Goal: Navigation & Orientation: Find specific page/section

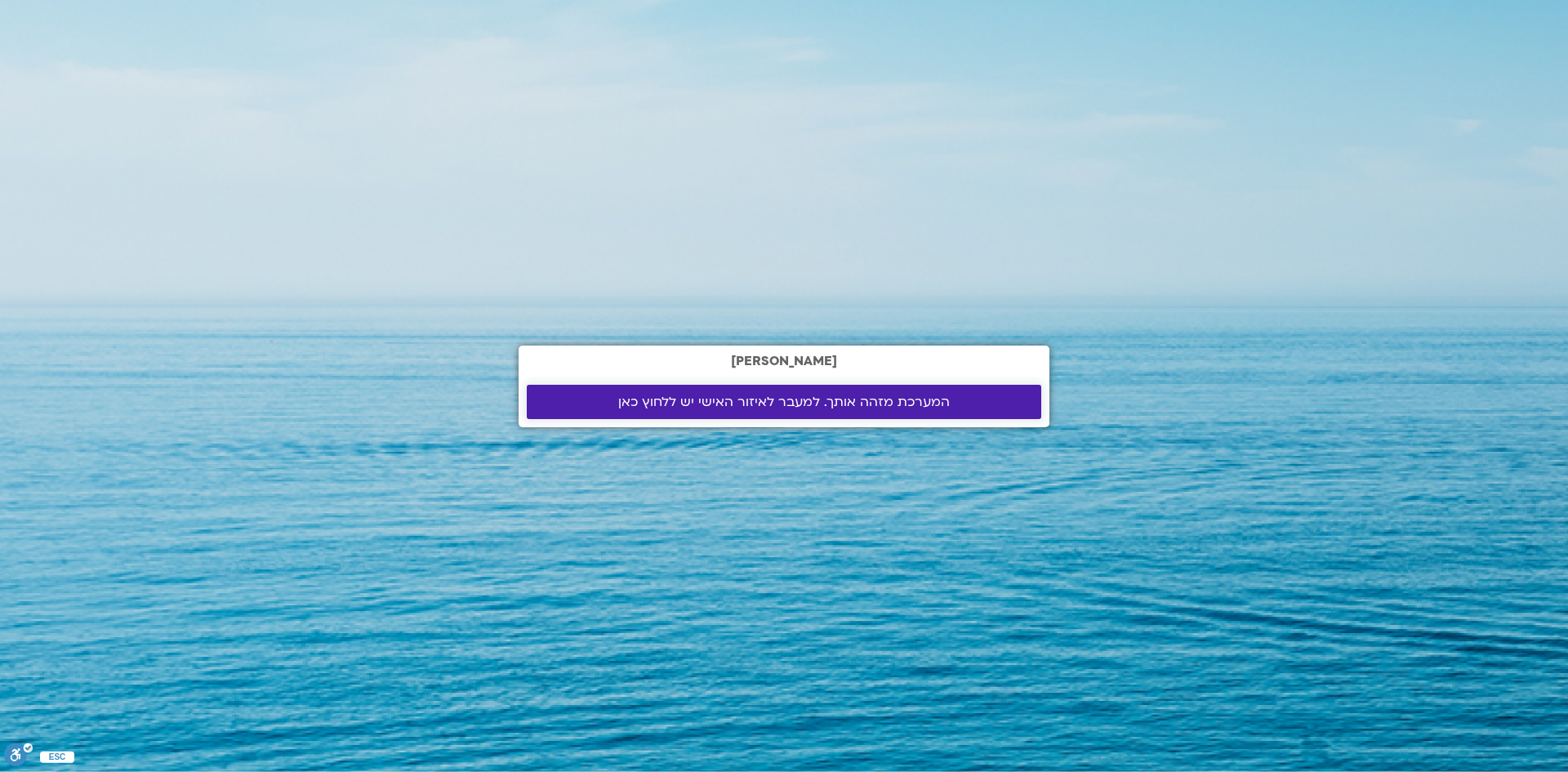
click at [851, 396] on span "המערכת מזהה אותך. למעבר לאיזור האישי יש ללחוץ כאן" at bounding box center [784, 402] width 332 height 15
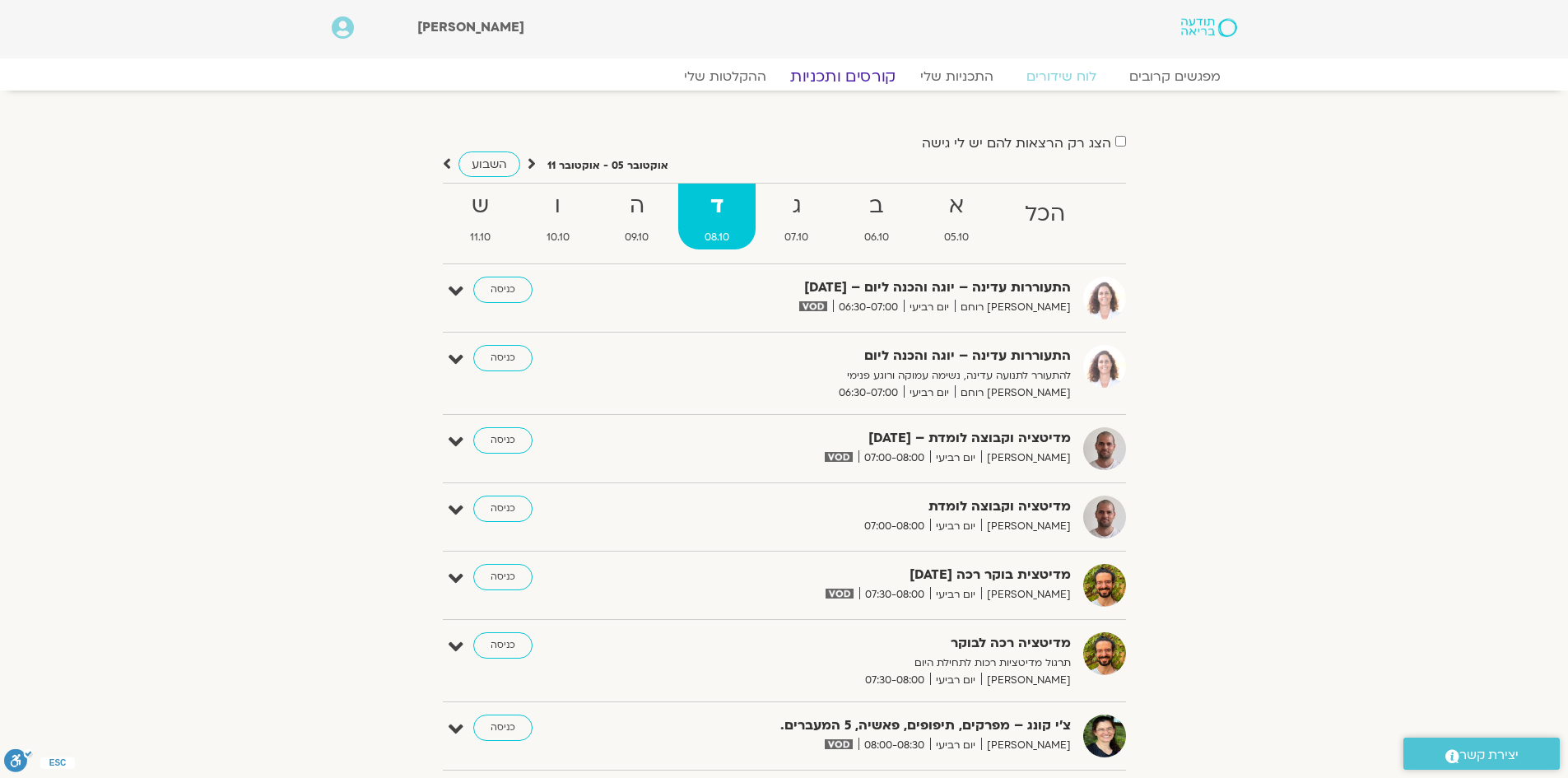
click at [885, 75] on link "קורסים ותכניות" at bounding box center [843, 77] width 145 height 20
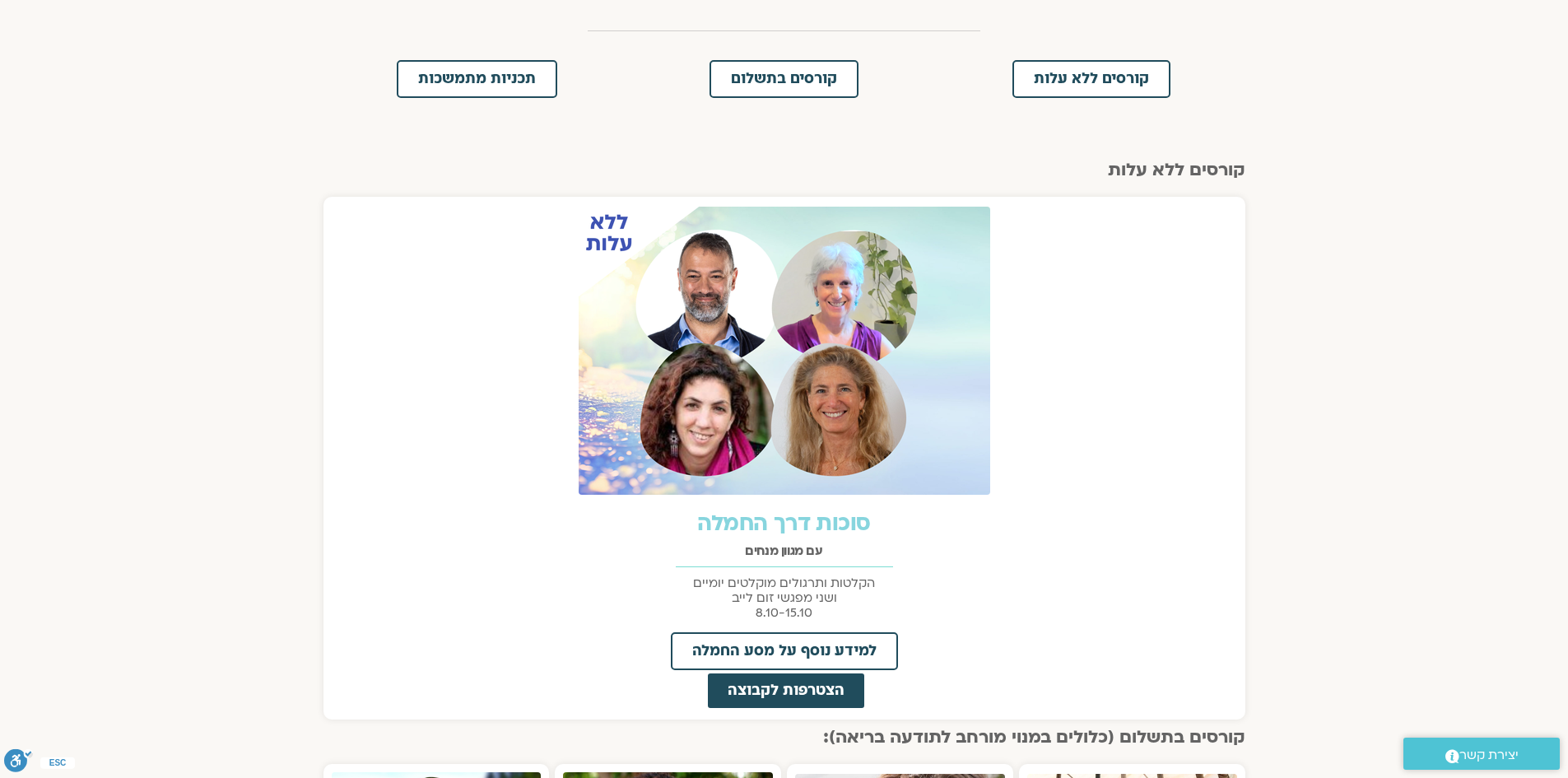
scroll to position [494, 0]
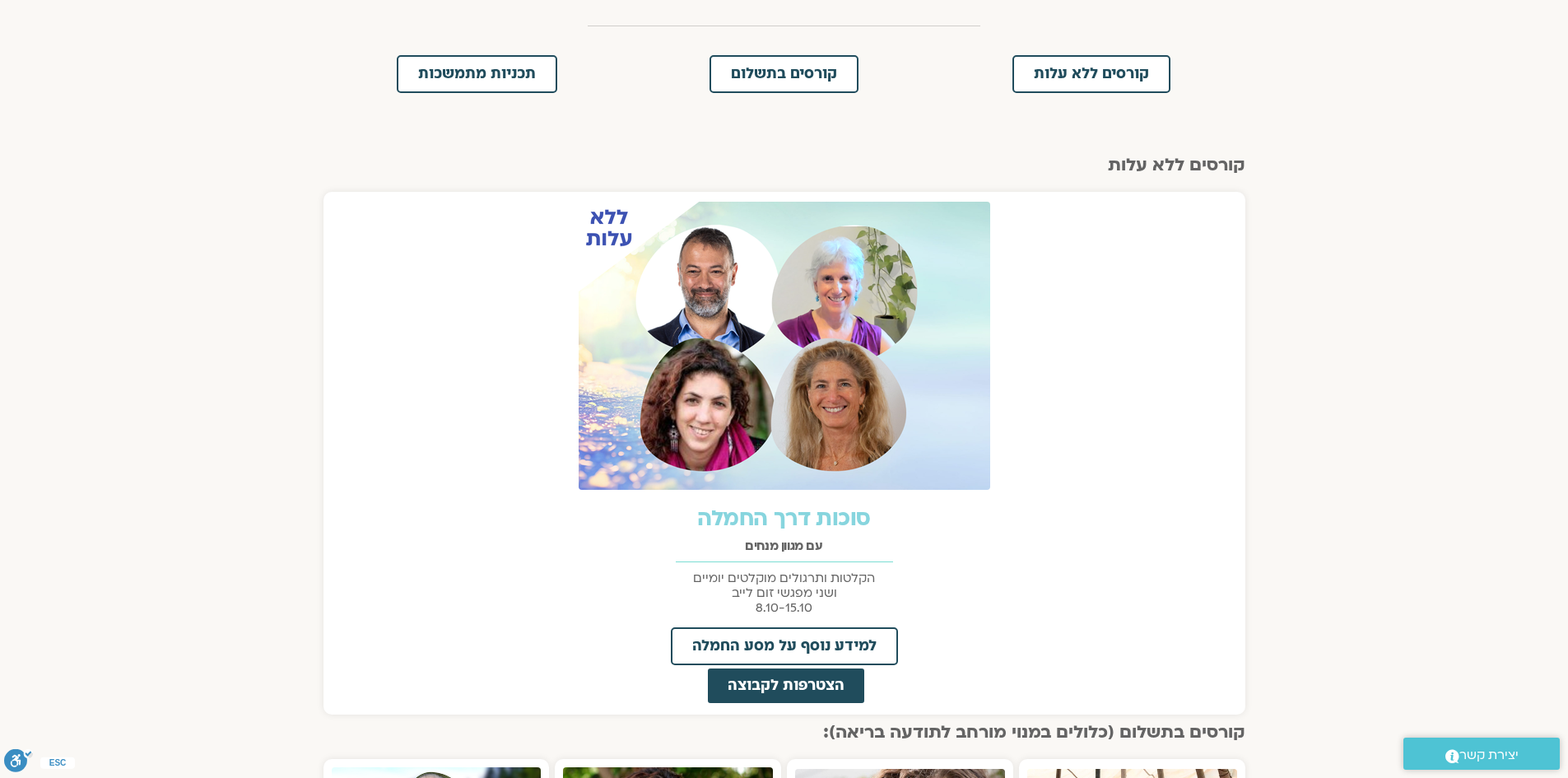
click at [860, 405] on img at bounding box center [784, 346] width 411 height 288
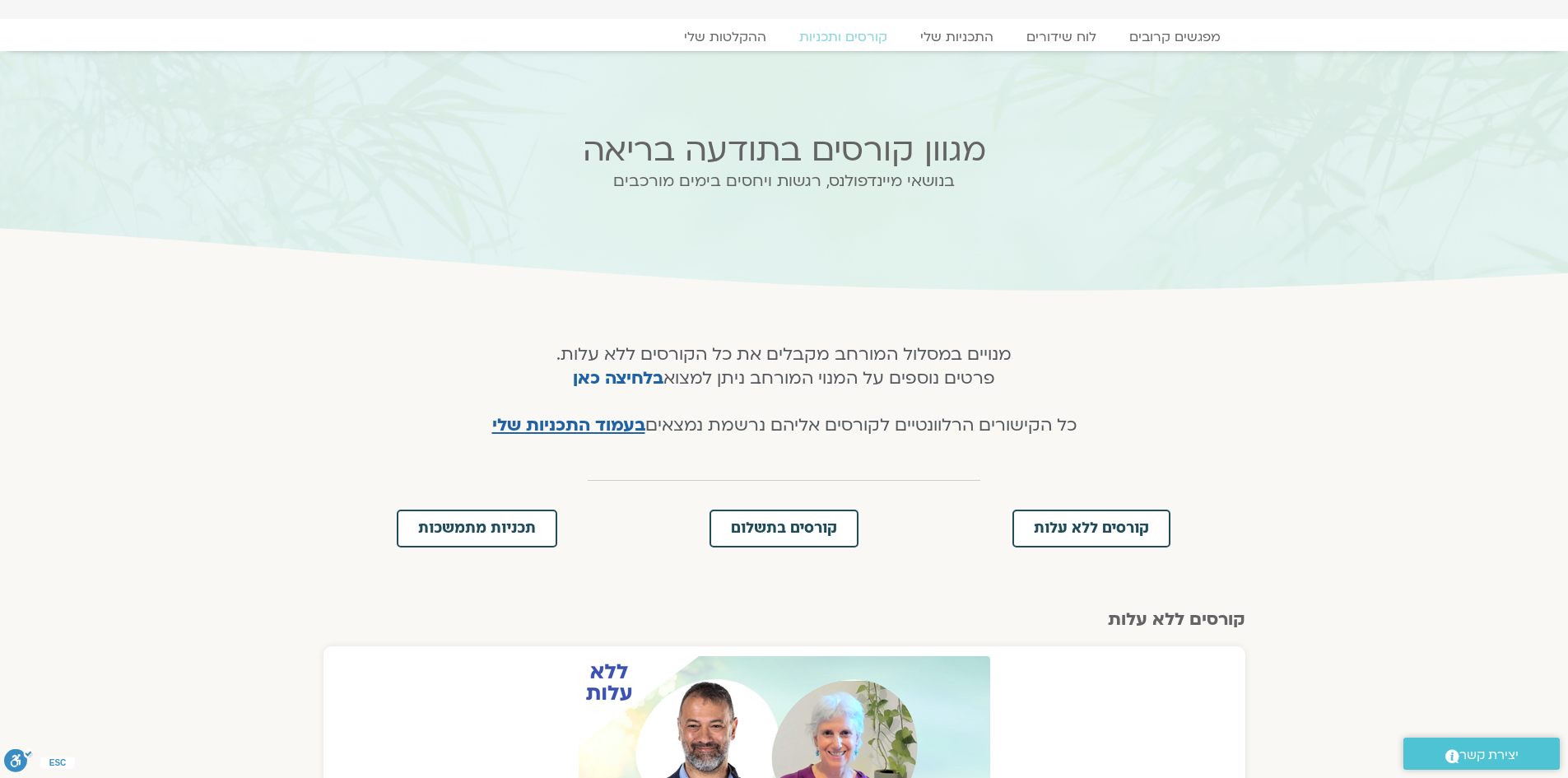
scroll to position [0, 0]
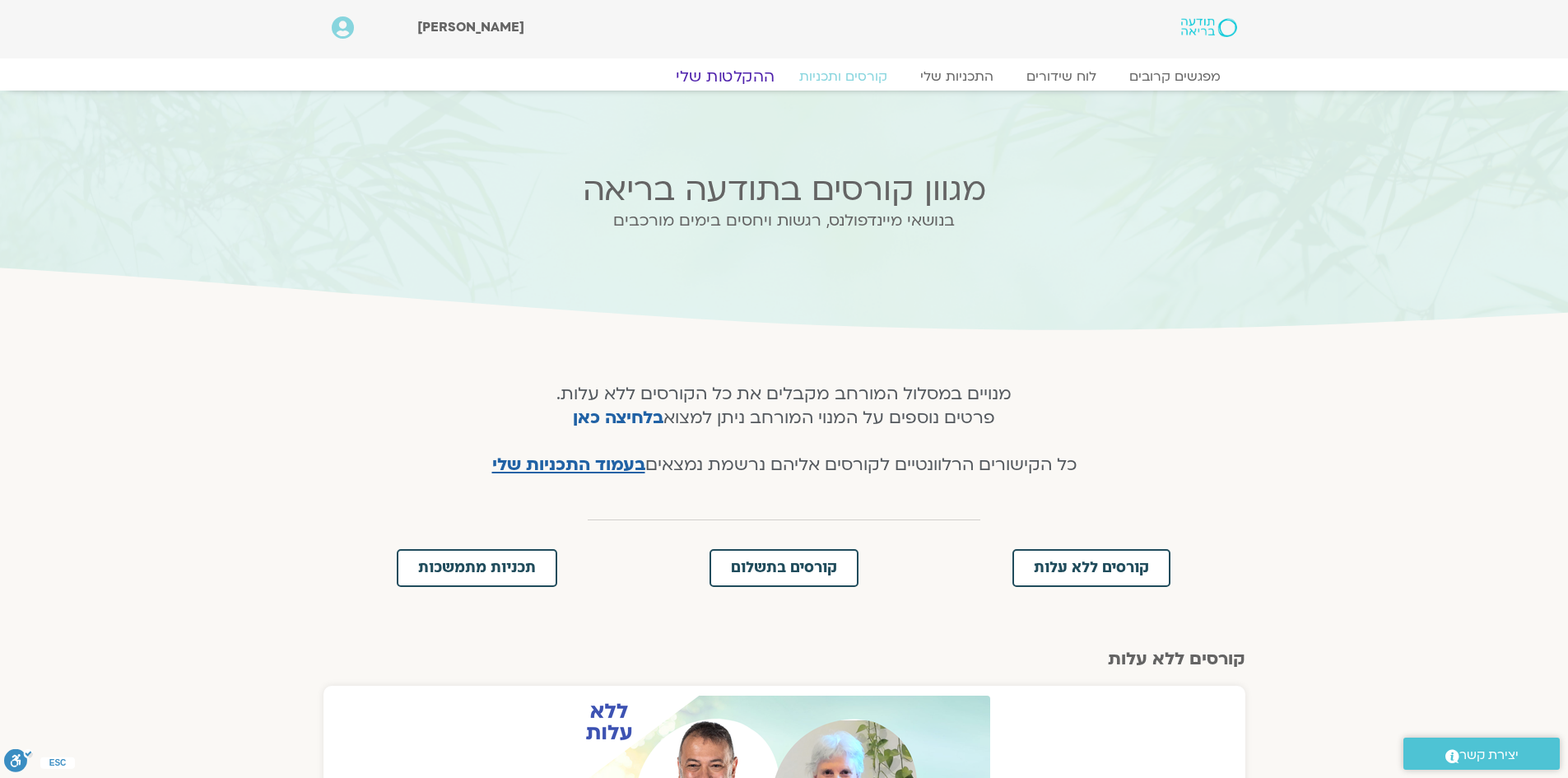
click at [760, 78] on link "ההקלטות שלי" at bounding box center [725, 77] width 138 height 20
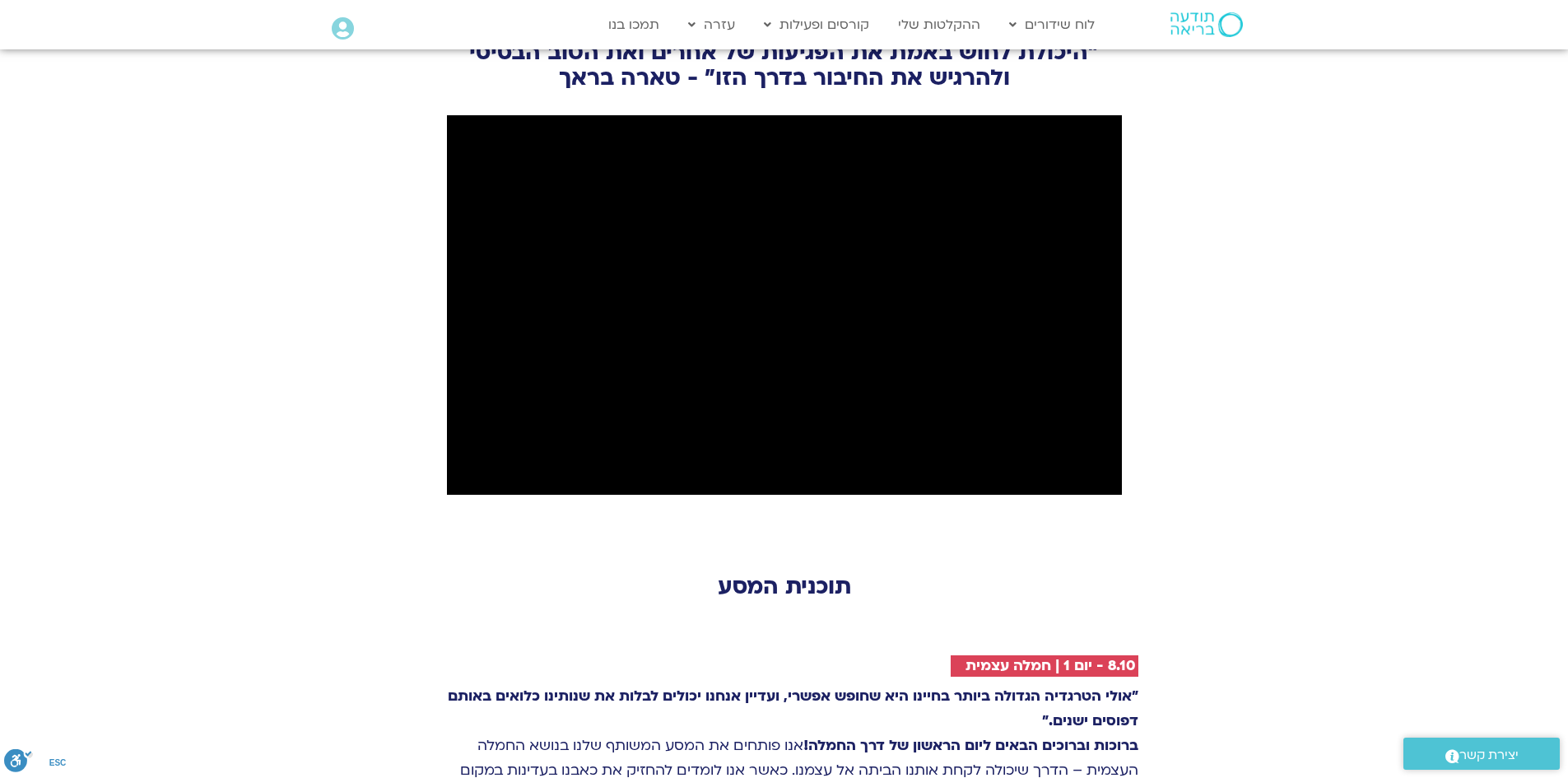
scroll to position [1893, 0]
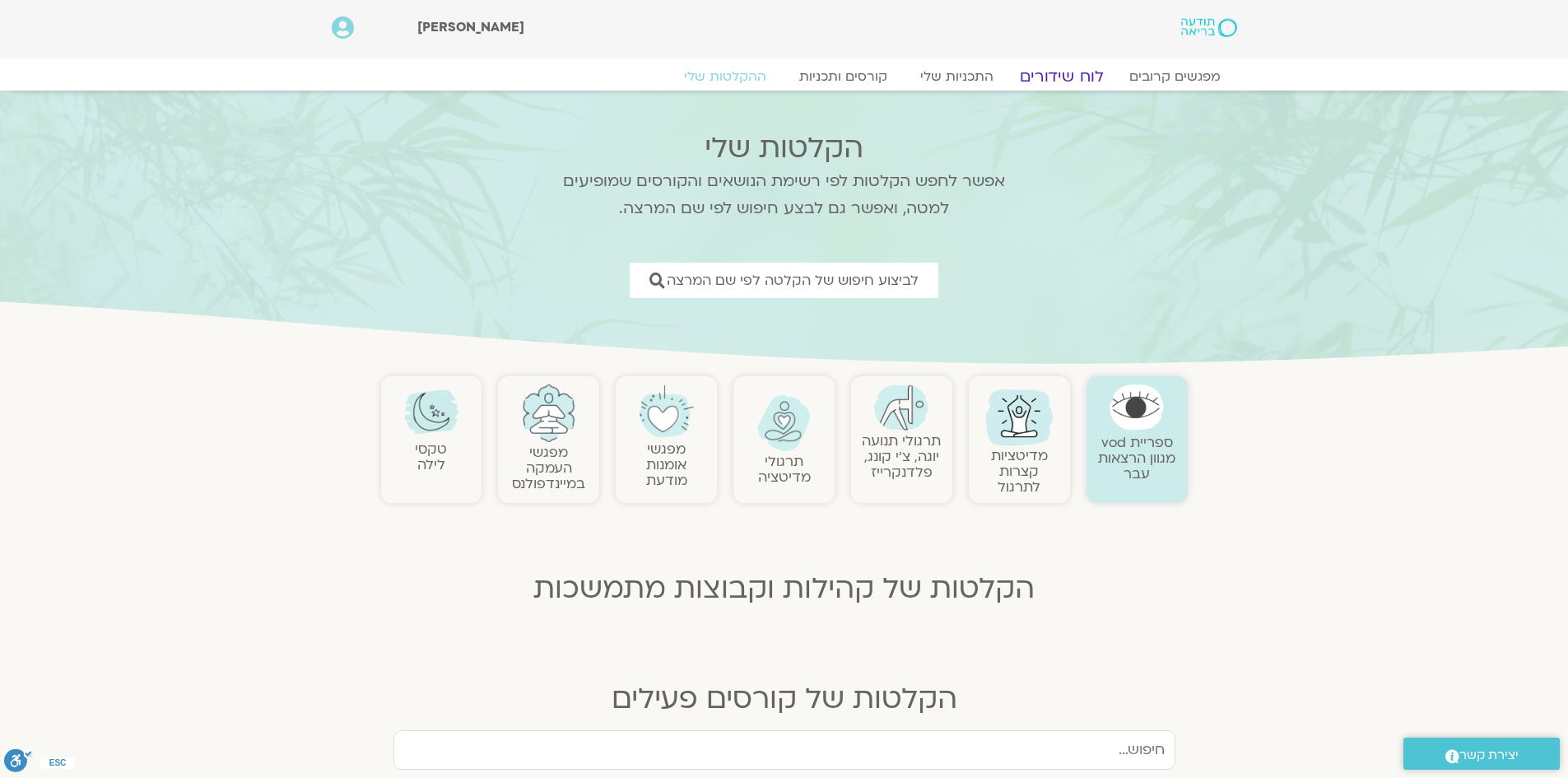
click at [1084, 76] on link "לוח שידורים" at bounding box center [1060, 77] width 123 height 20
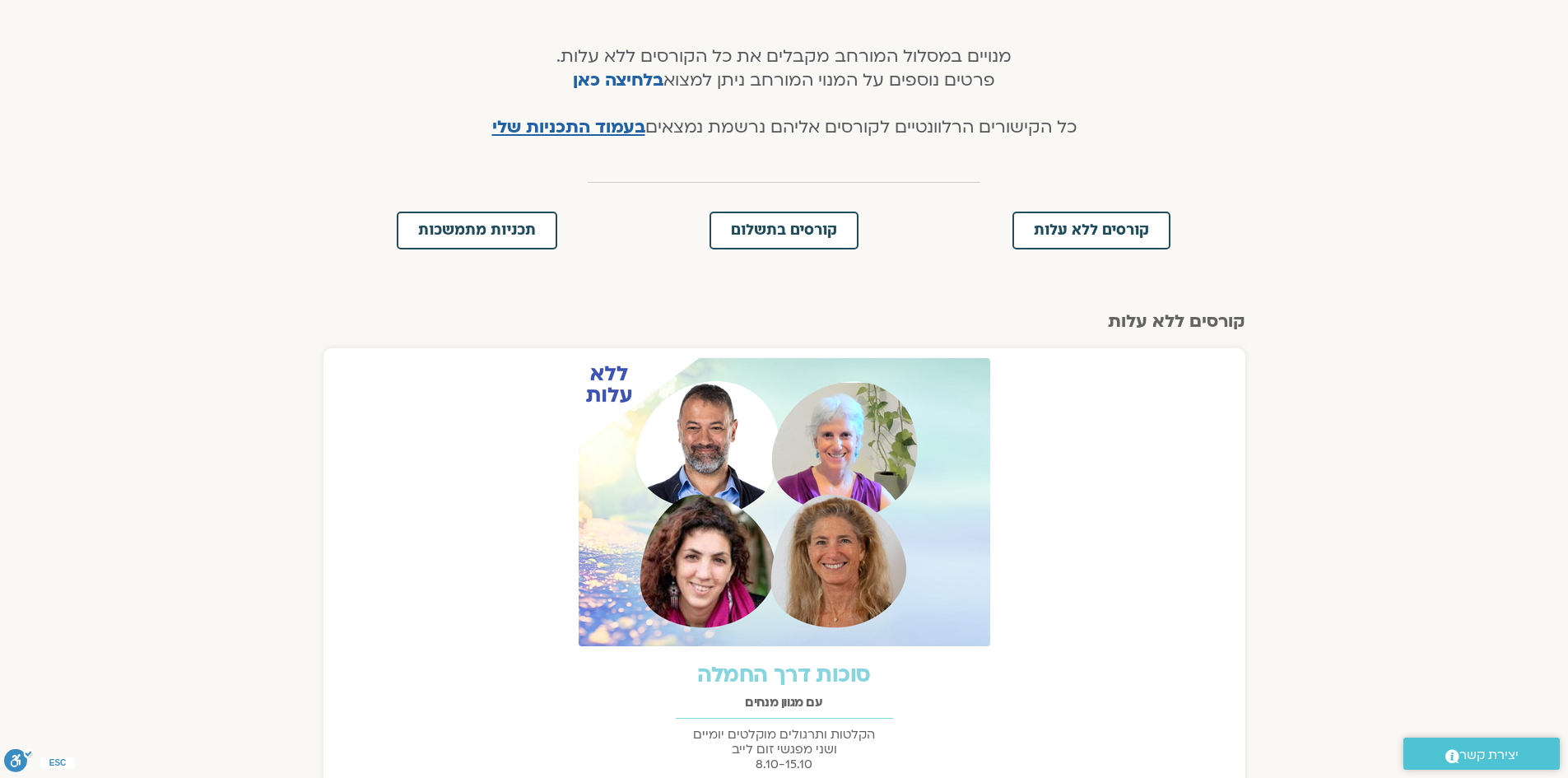
scroll to position [494, 0]
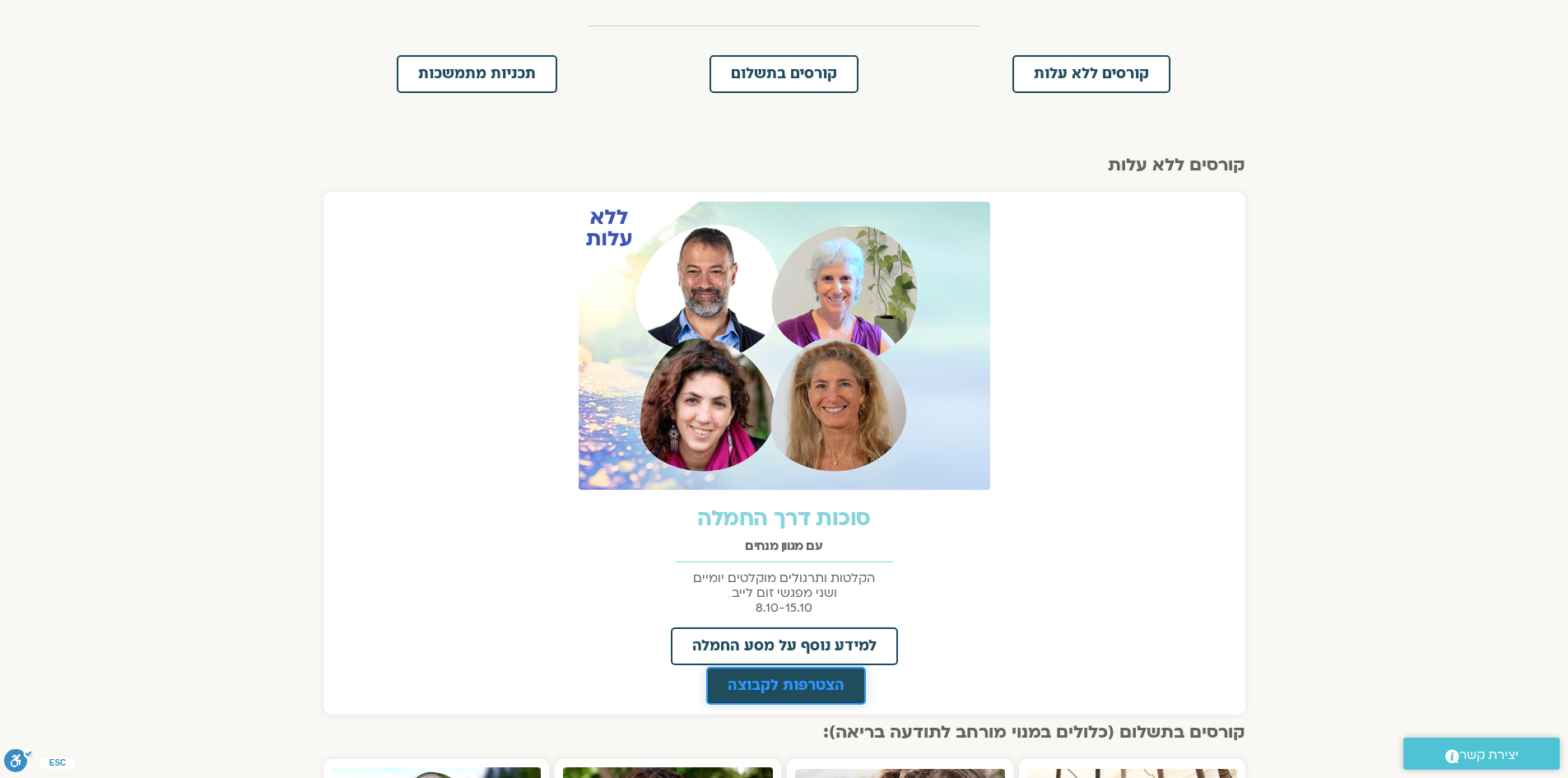
click at [795, 682] on span "הצטרפות לקבוצה" at bounding box center [787, 686] width 117 height 15
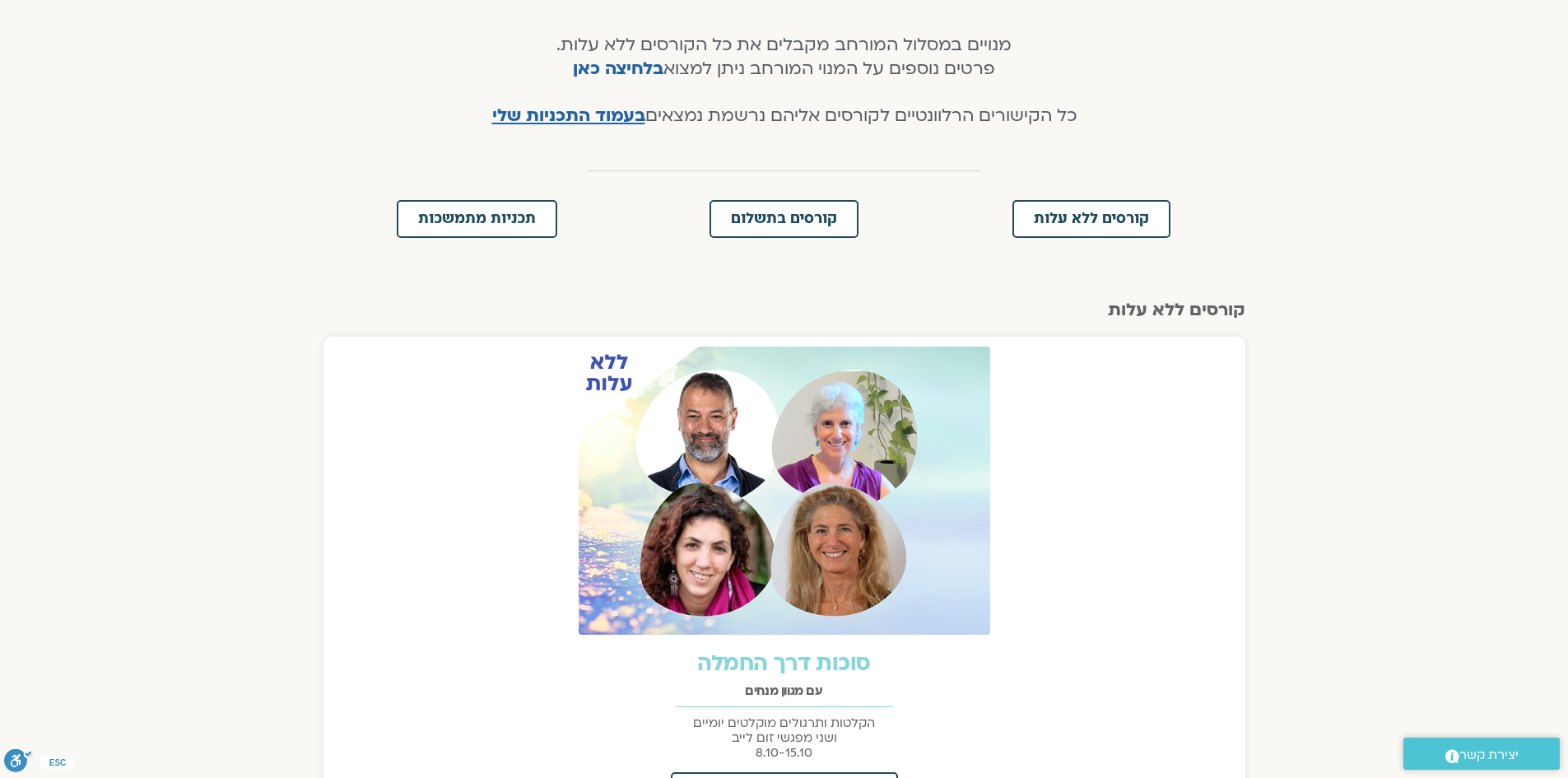
scroll to position [0, 0]
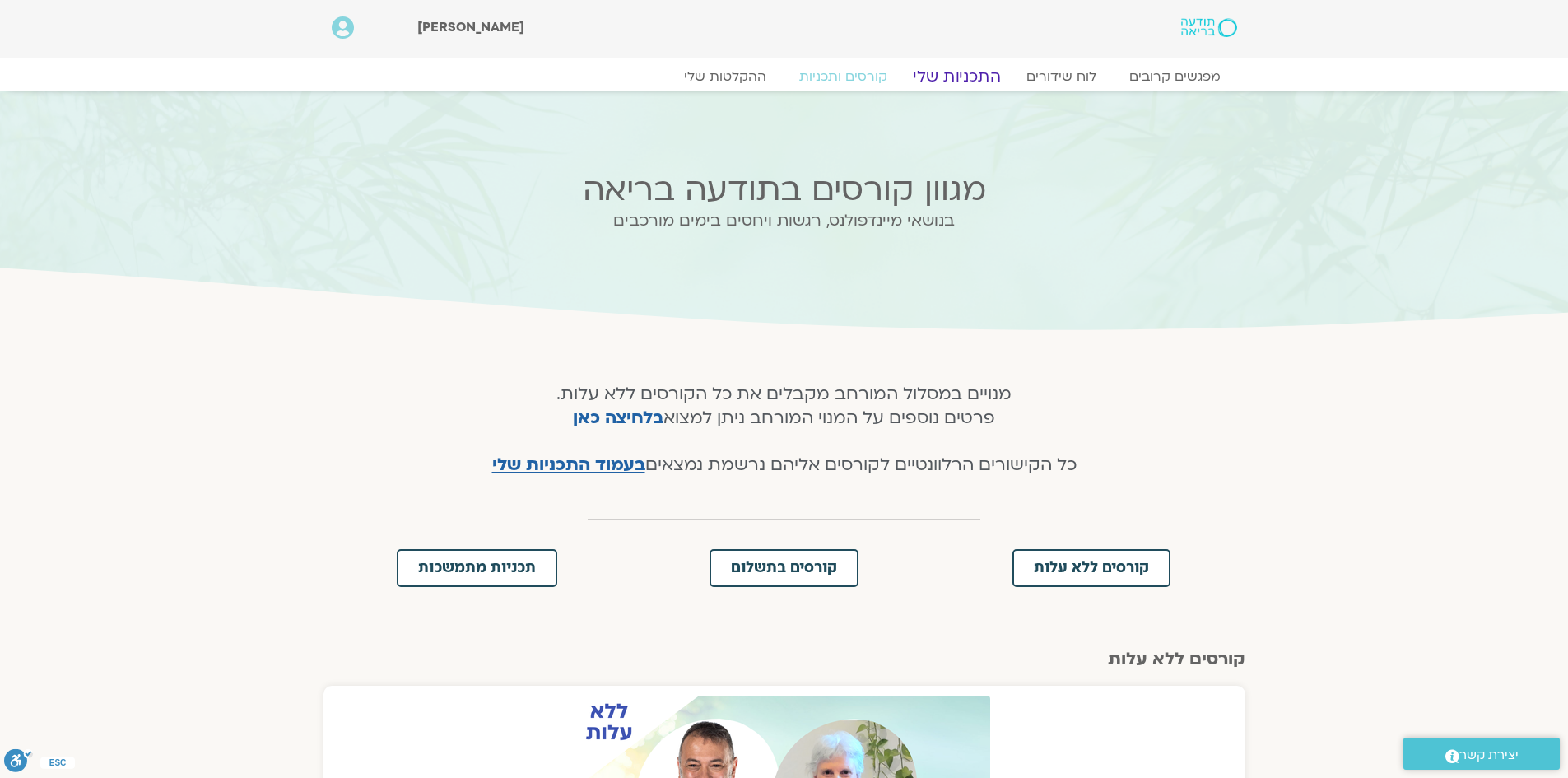
click at [967, 76] on link "התכניות שלי" at bounding box center [957, 77] width 127 height 20
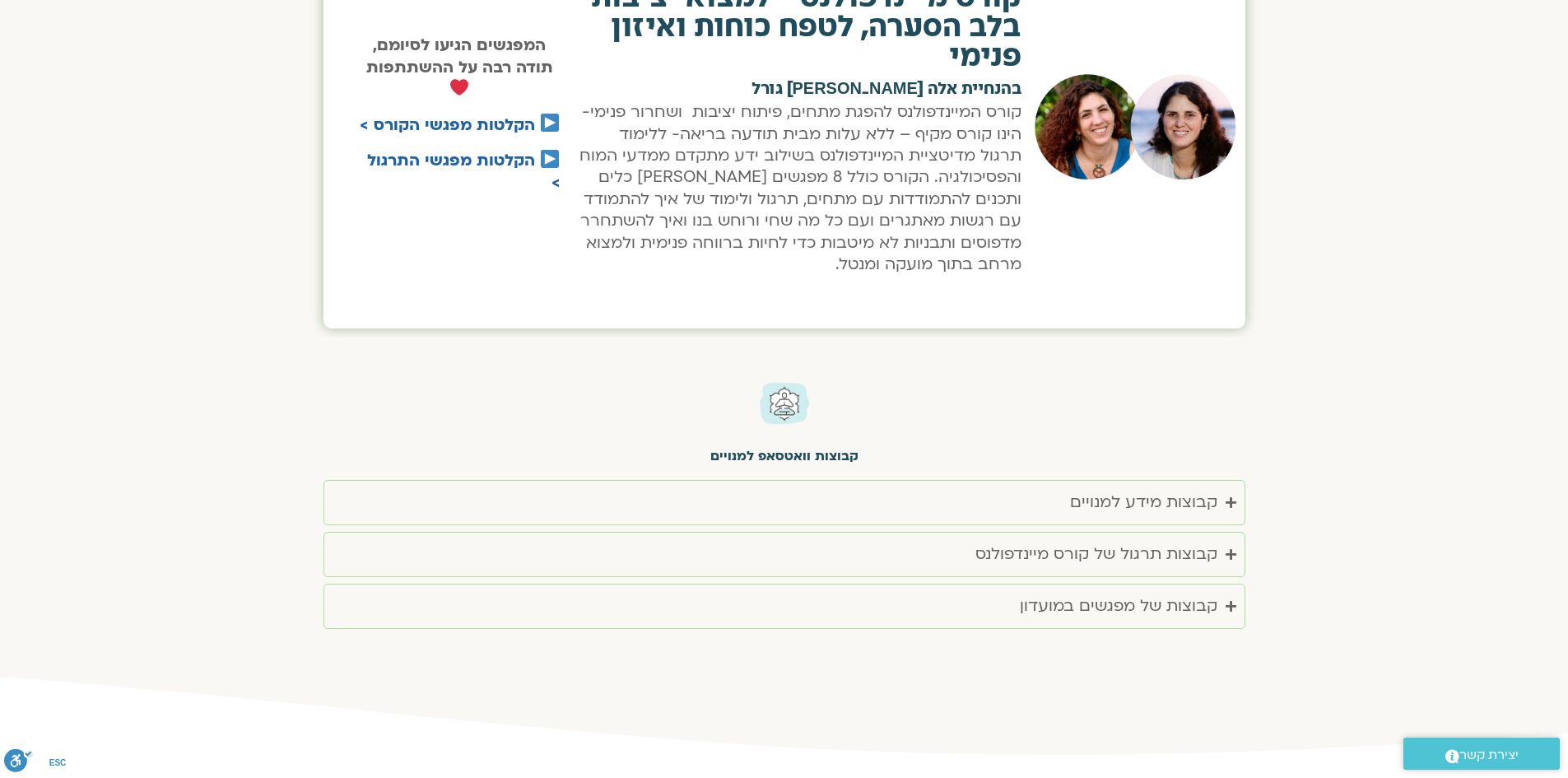
scroll to position [1564, 0]
